Goal: Transaction & Acquisition: Purchase product/service

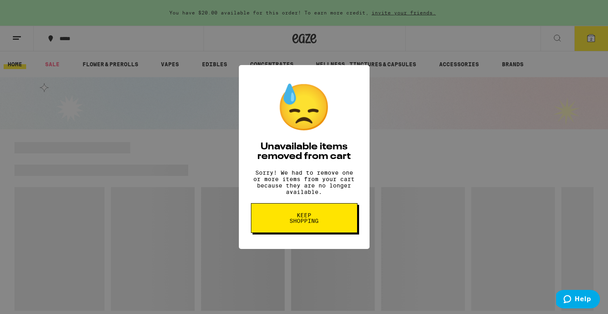
click at [308, 224] on span "Keep Shopping" at bounding box center [304, 218] width 41 height 11
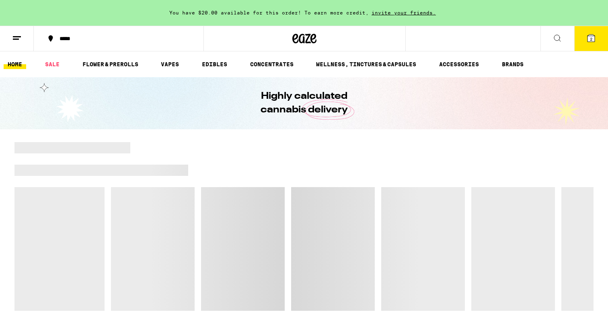
click at [51, 65] on link "SALE" at bounding box center [52, 65] width 23 height 10
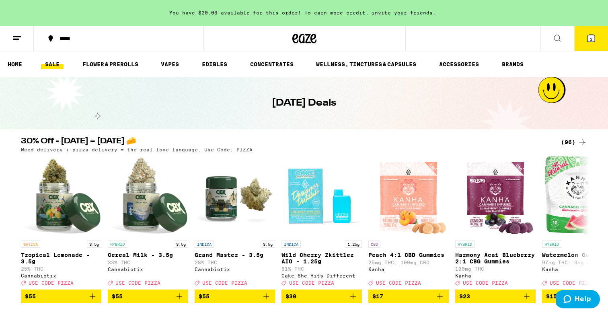
click at [578, 142] on icon at bounding box center [583, 143] width 10 height 10
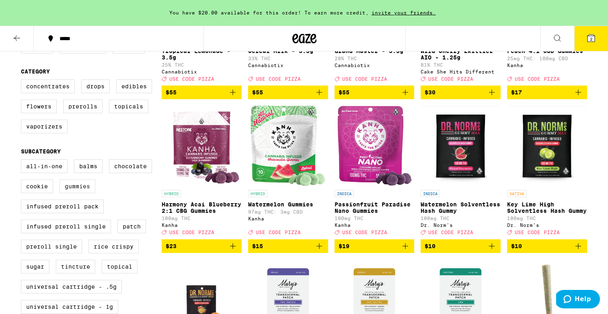
scroll to position [188, 0]
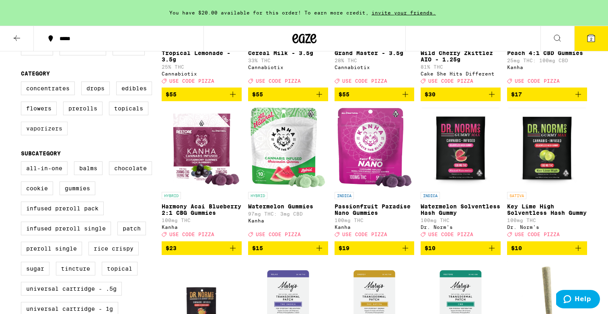
click at [53, 136] on label "Vaporizers" at bounding box center [44, 129] width 47 height 14
click at [23, 83] on input "Vaporizers" at bounding box center [23, 83] width 0 height 0
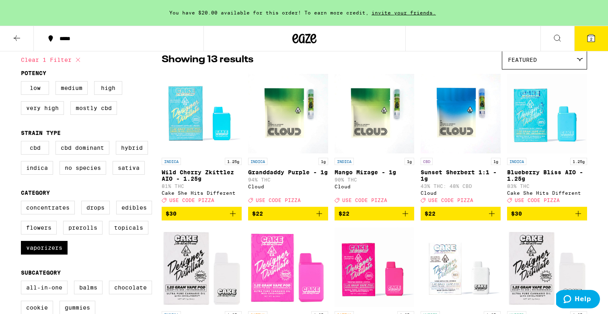
scroll to position [68, 0]
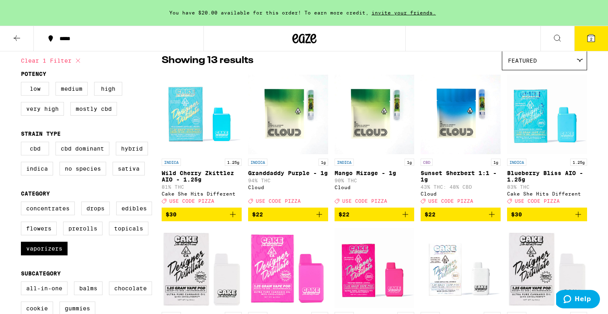
click at [489, 218] on icon "Add to bag" at bounding box center [492, 215] width 10 height 10
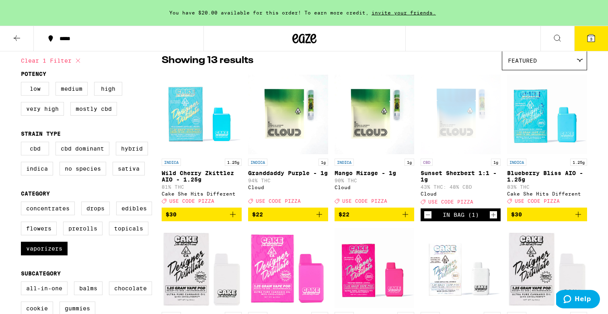
click at [405, 220] on icon "Add to bag" at bounding box center [406, 215] width 10 height 10
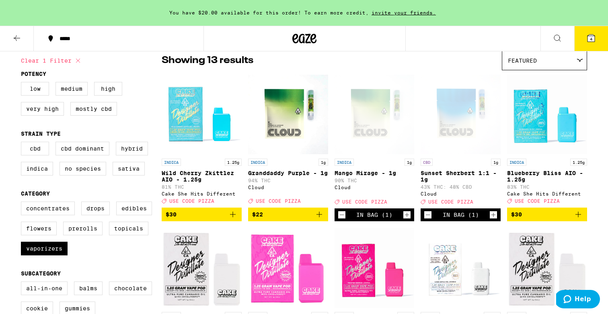
click at [342, 220] on icon "Decrement" at bounding box center [341, 215] width 7 height 10
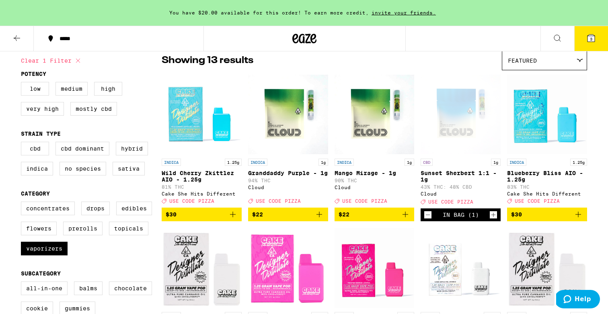
click at [319, 218] on icon "Add to bag" at bounding box center [320, 215] width 6 height 6
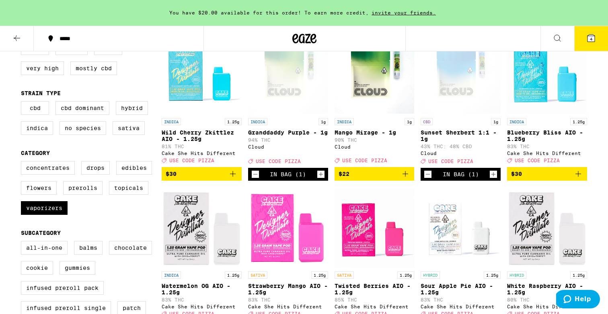
scroll to position [112, 0]
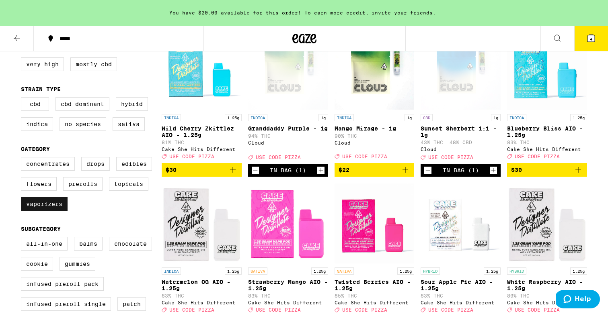
click at [40, 211] on label "Vaporizers" at bounding box center [44, 204] width 47 height 14
click at [23, 159] on input "Vaporizers" at bounding box center [23, 158] width 0 height 0
checkbox input "false"
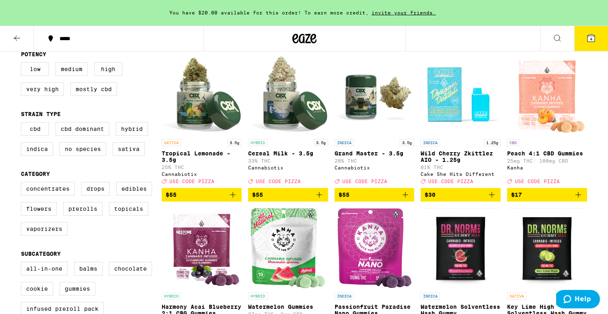
scroll to position [77, 0]
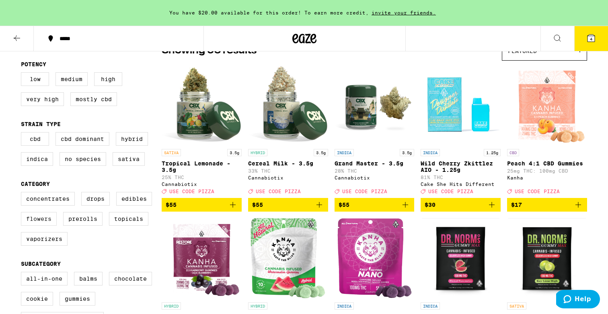
click at [35, 226] on label "Flowers" at bounding box center [39, 219] width 36 height 14
click at [23, 194] on input "Flowers" at bounding box center [23, 193] width 0 height 0
checkbox input "true"
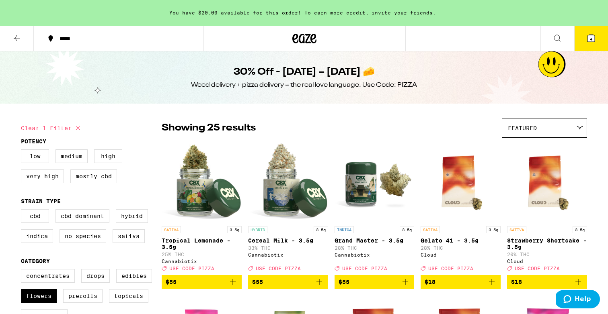
click at [594, 39] on icon at bounding box center [591, 38] width 7 height 7
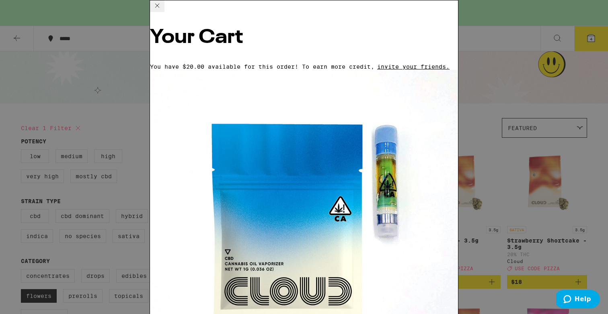
click at [83, 129] on div "Your Cart You have $20.00 available for this order! To earn more credit, invite…" at bounding box center [304, 157] width 608 height 314
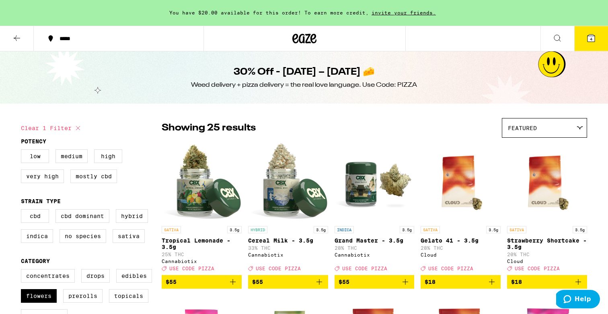
click at [594, 41] on icon at bounding box center [591, 38] width 7 height 7
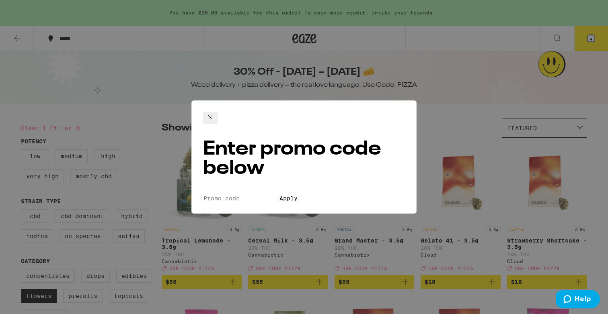
click at [274, 195] on input "Promo Code" at bounding box center [240, 198] width 74 height 7
type input "pizza"
click at [277, 195] on button "Apply" at bounding box center [288, 198] width 23 height 7
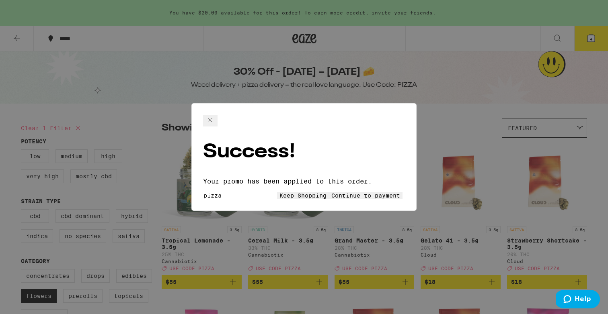
click at [277, 192] on button "Keep Shopping" at bounding box center [303, 195] width 52 height 7
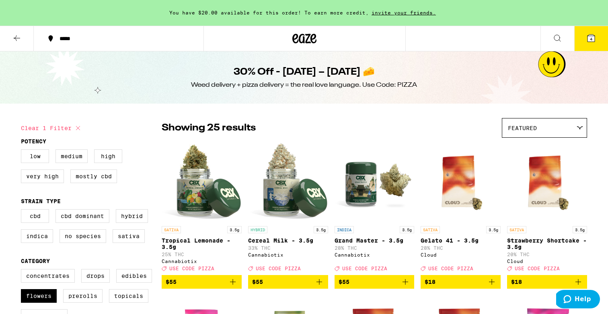
click at [592, 39] on icon at bounding box center [591, 38] width 7 height 7
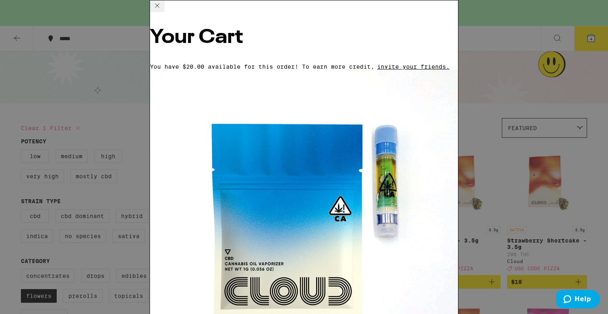
click at [551, 28] on div "Your Cart You have $20.00 available for this order! To earn more credit, invite…" at bounding box center [304, 157] width 608 height 314
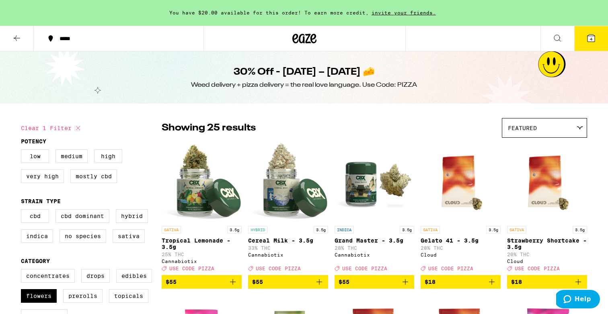
click at [388, 12] on span "invite your friends." at bounding box center [404, 12] width 70 height 5
click at [211, 11] on span "You have $20.00 available for this order! To earn more credit," at bounding box center [268, 12] width 199 height 5
click at [180, 12] on span "You have $20.00 available for this order! To earn more credit," at bounding box center [268, 12] width 199 height 5
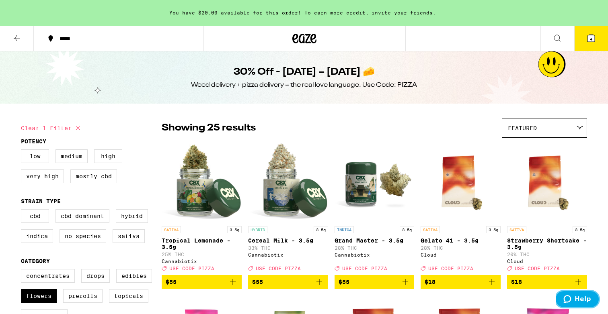
click at [571, 300] on icon "Help" at bounding box center [567, 300] width 8 height 8
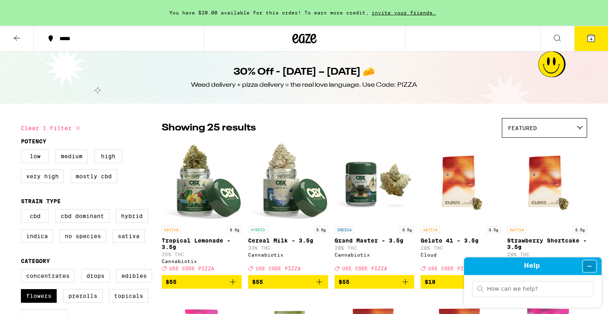
click at [590, 267] on icon "Minimize widget" at bounding box center [590, 267] width 6 height 6
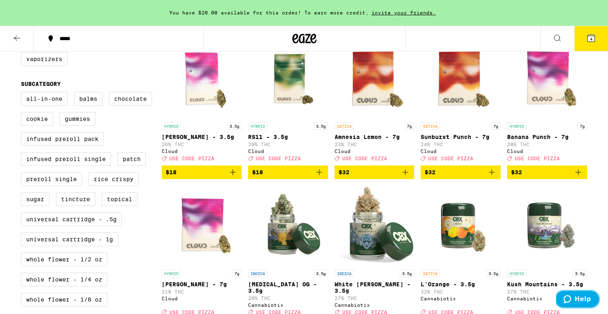
scroll to position [252, 0]
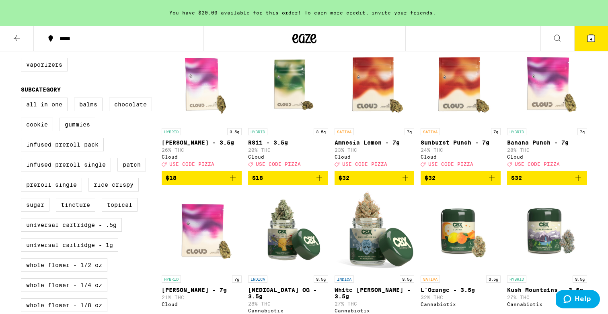
click at [594, 39] on icon at bounding box center [591, 38] width 7 height 7
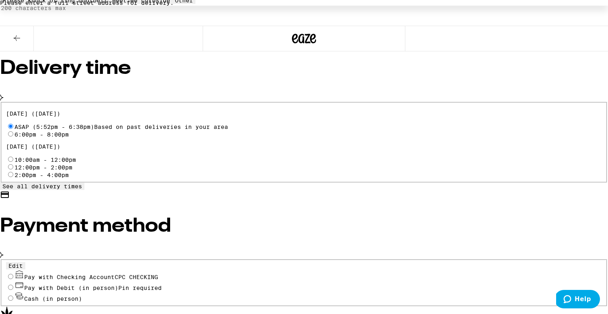
scroll to position [247, 0]
click at [13, 274] on input "Pay with Checking Account CPC CHECKING" at bounding box center [10, 276] width 5 height 5
radio input "true"
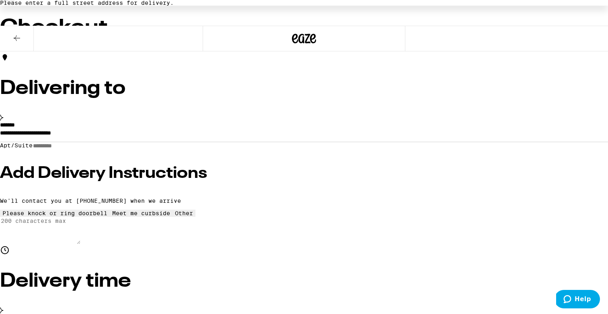
scroll to position [0, 0]
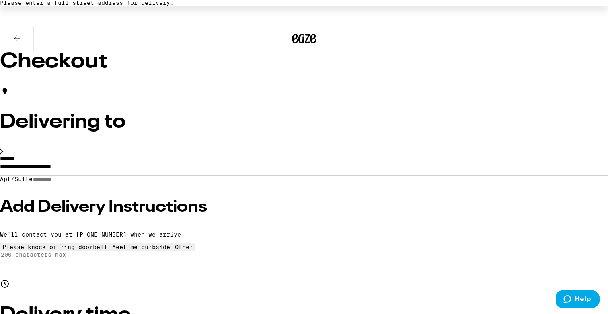
click at [127, 176] on input "**********" at bounding box center [304, 169] width 608 height 14
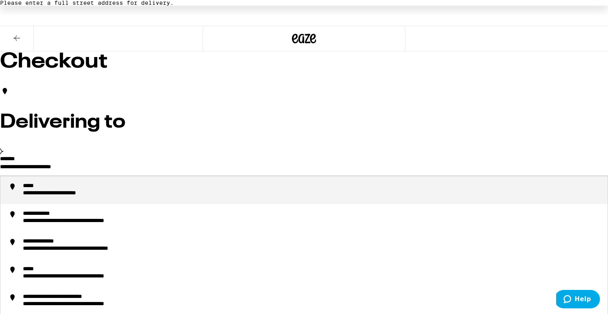
click at [127, 176] on input "**********" at bounding box center [304, 169] width 608 height 14
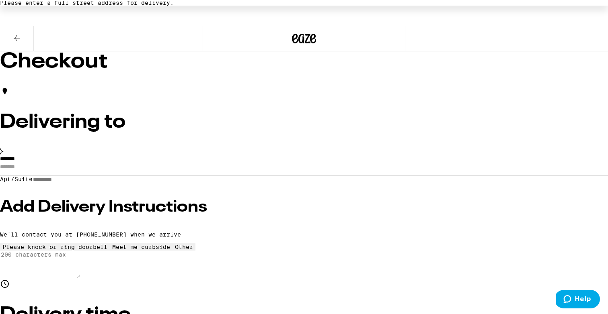
type input "**********"
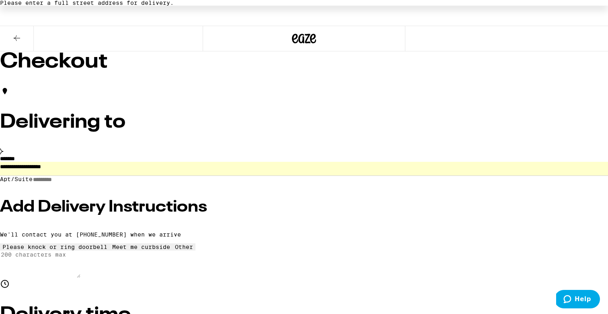
click at [90, 183] on input "Apt/Suite" at bounding box center [61, 180] width 57 height 7
type input "***"
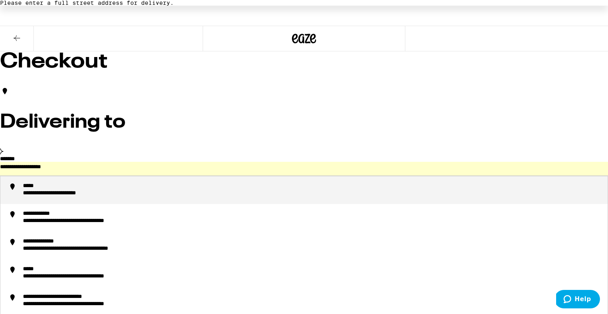
click at [165, 176] on input "**********" at bounding box center [304, 169] width 608 height 14
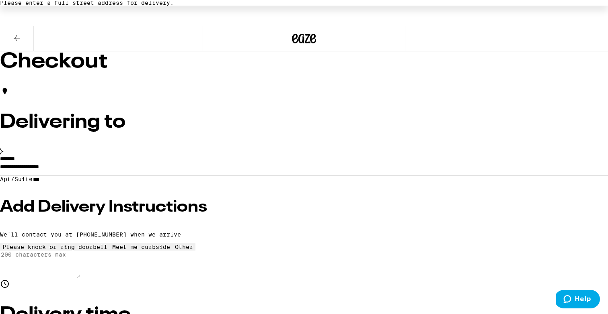
click at [176, 176] on input "**********" at bounding box center [304, 169] width 608 height 14
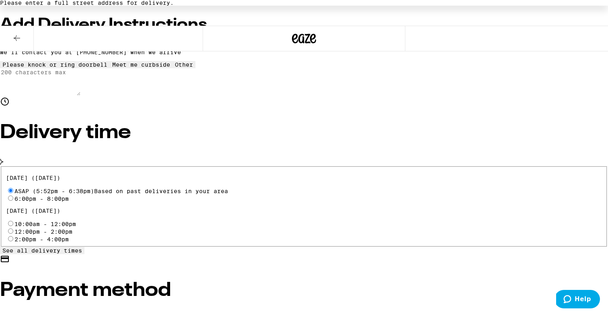
scroll to position [180, 0]
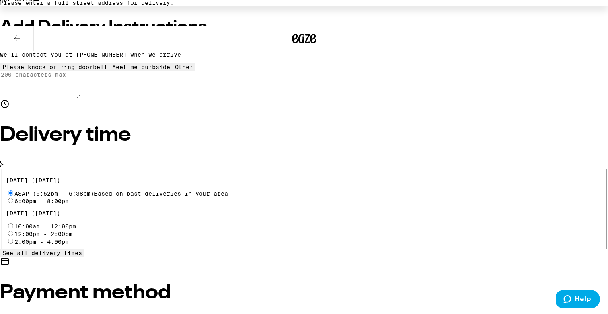
click at [285, 6] on div "Please enter a full street address for delivery." at bounding box center [304, 3] width 608 height 6
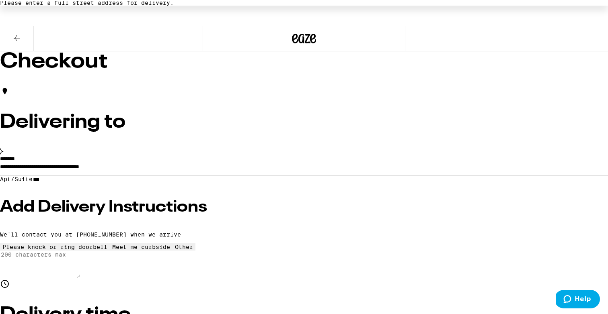
click at [232, 176] on input "**********" at bounding box center [304, 169] width 608 height 14
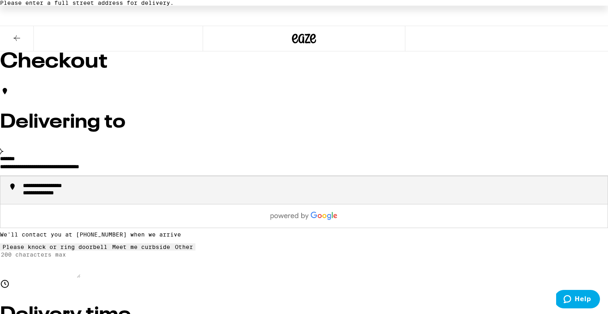
click at [92, 191] on div "**********" at bounding box center [57, 187] width 69 height 8
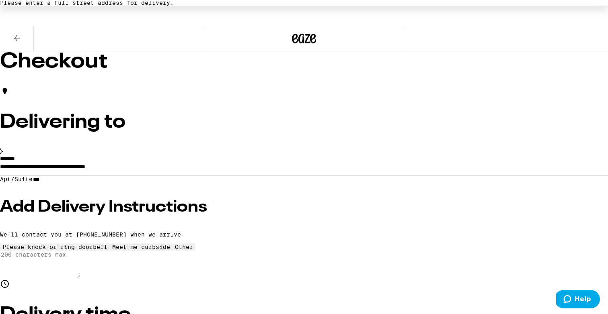
type input "**********"
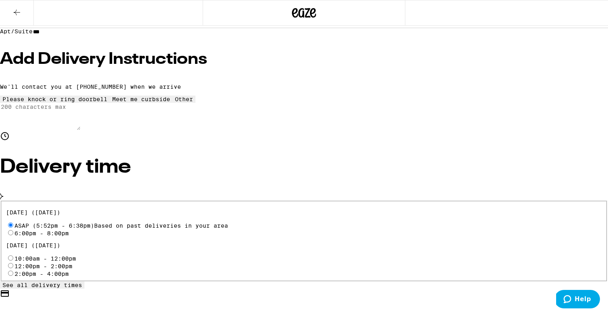
scroll to position [127, 0]
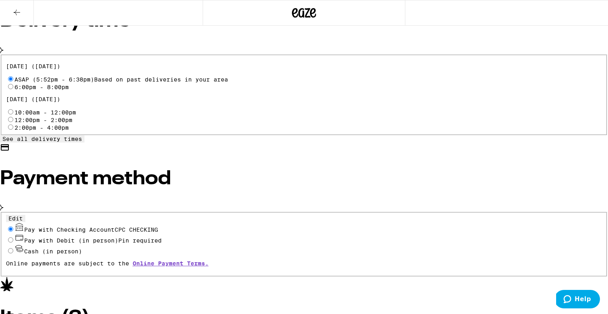
scroll to position [299, 0]
